Goal: Task Accomplishment & Management: Manage account settings

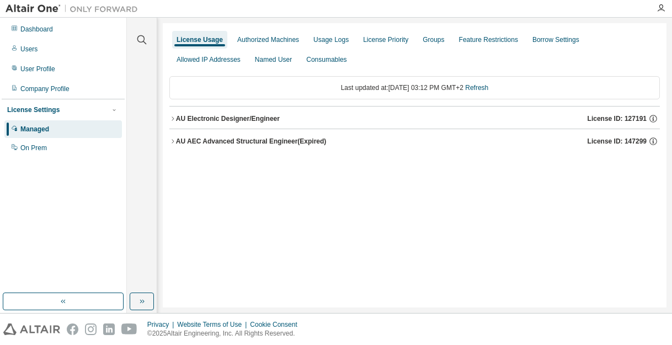
click at [176, 118] on div "AU Electronic Designer/Engineer" at bounding box center [228, 118] width 104 height 9
click at [171, 116] on icon "button" at bounding box center [172, 118] width 7 height 7
click at [175, 116] on icon "button" at bounding box center [172, 118] width 7 height 7
click at [173, 116] on icon "button" at bounding box center [172, 118] width 7 height 7
